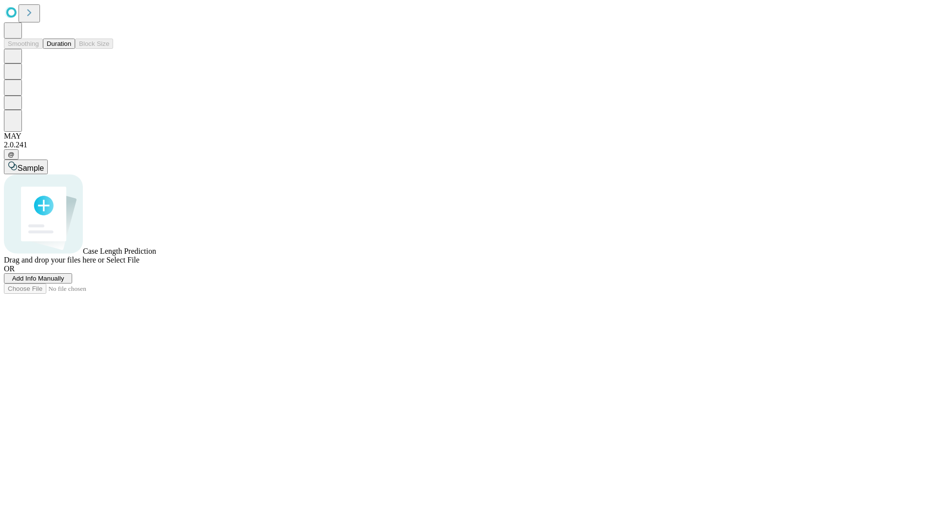
click at [71, 49] on button "Duration" at bounding box center [59, 44] width 32 height 10
click at [64, 282] on span "Add Info Manually" at bounding box center [38, 277] width 52 height 7
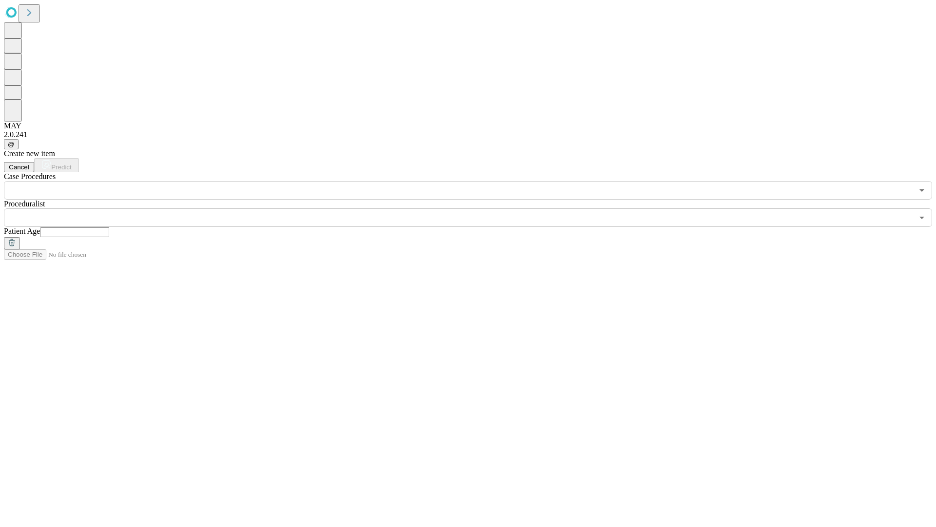
click at [109, 227] on input "text" at bounding box center [74, 232] width 69 height 10
type input "**"
click at [475, 208] on input "text" at bounding box center [458, 217] width 909 height 19
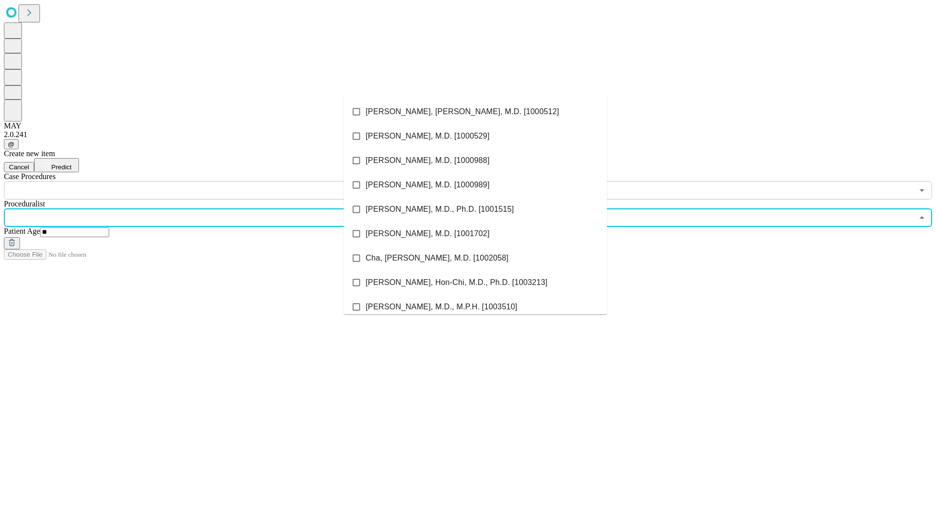
click at [475, 112] on li "[PERSON_NAME], [PERSON_NAME], M.D. [1000512]" at bounding box center [475, 111] width 263 height 24
click at [205, 181] on input "text" at bounding box center [458, 190] width 909 height 19
